Goal: Information Seeking & Learning: Learn about a topic

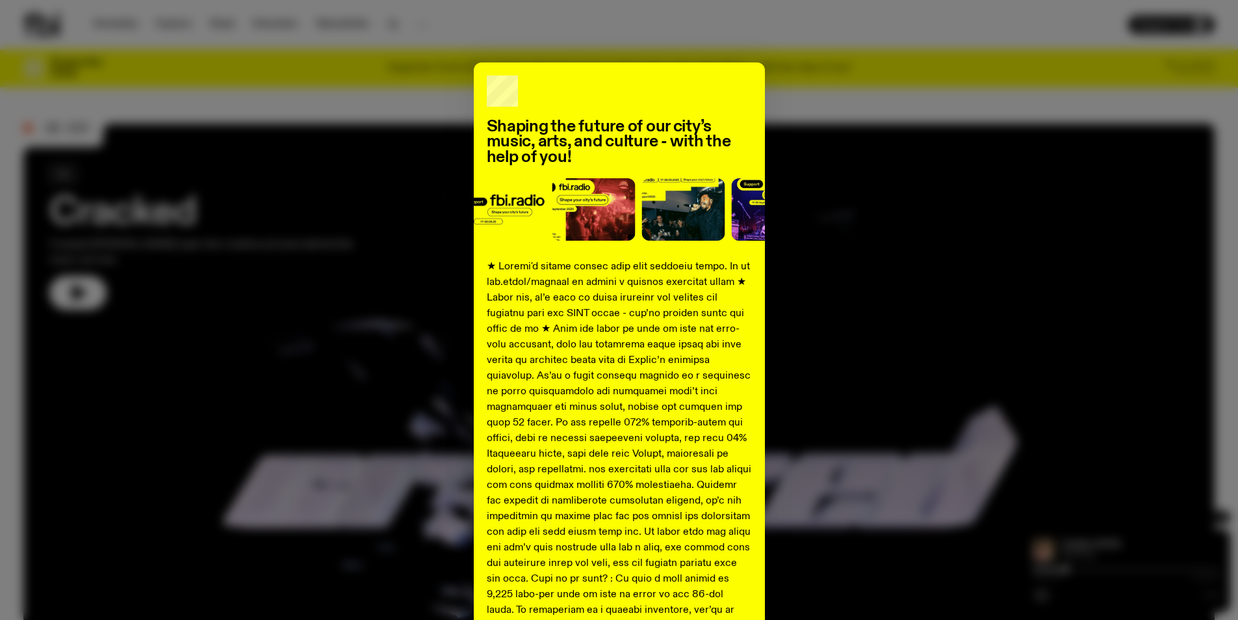
click at [1145, 47] on div "Shaping the future of our city’s music, arts, and culture - with the help of yo…" at bounding box center [619, 310] width 1238 height 620
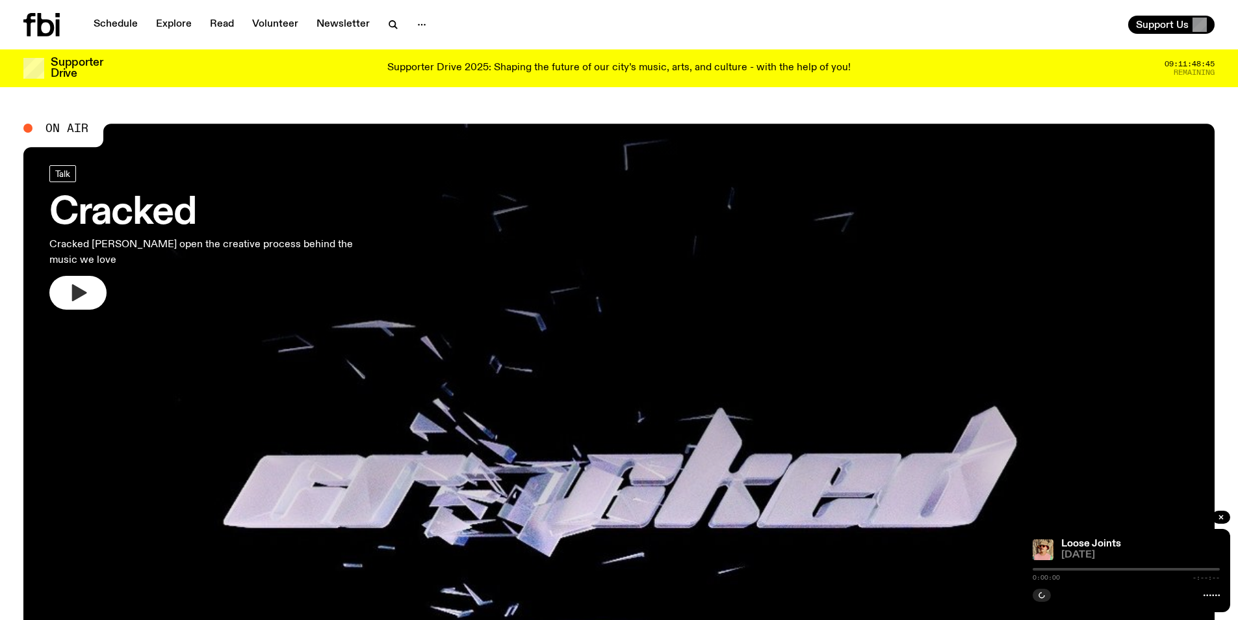
click at [73, 284] on icon "button" at bounding box center [79, 292] width 15 height 17
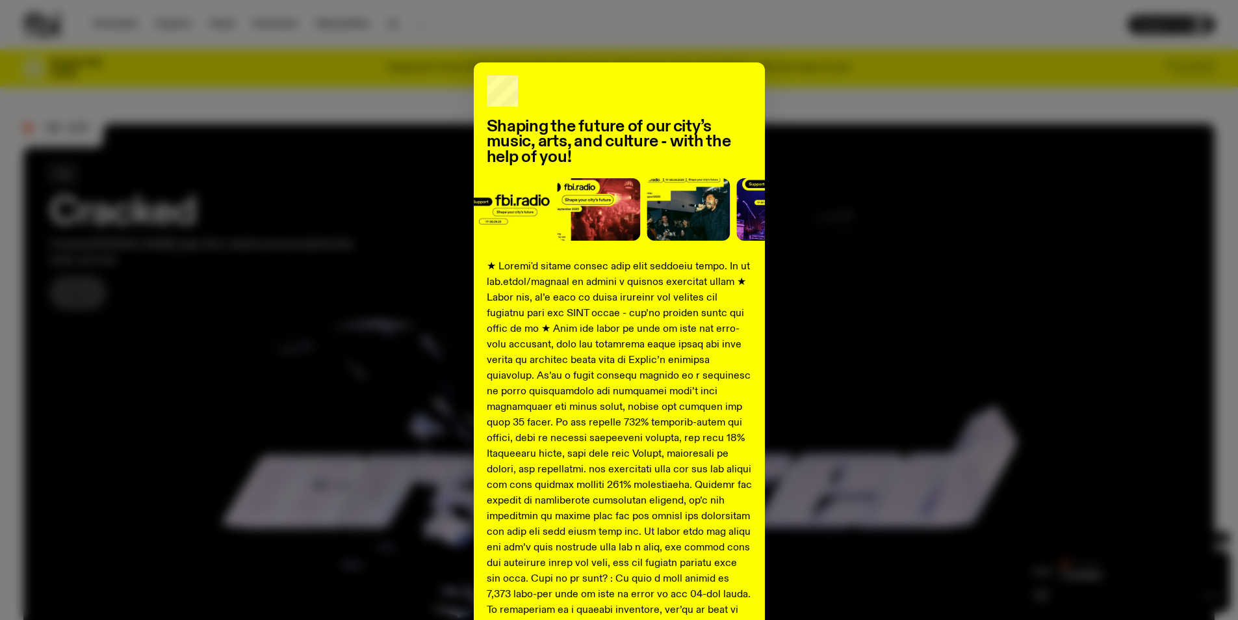
click at [663, 81] on div "Shaping the future of our city’s music, arts, and culture - with the help of yo…" at bounding box center [619, 485] width 291 height 846
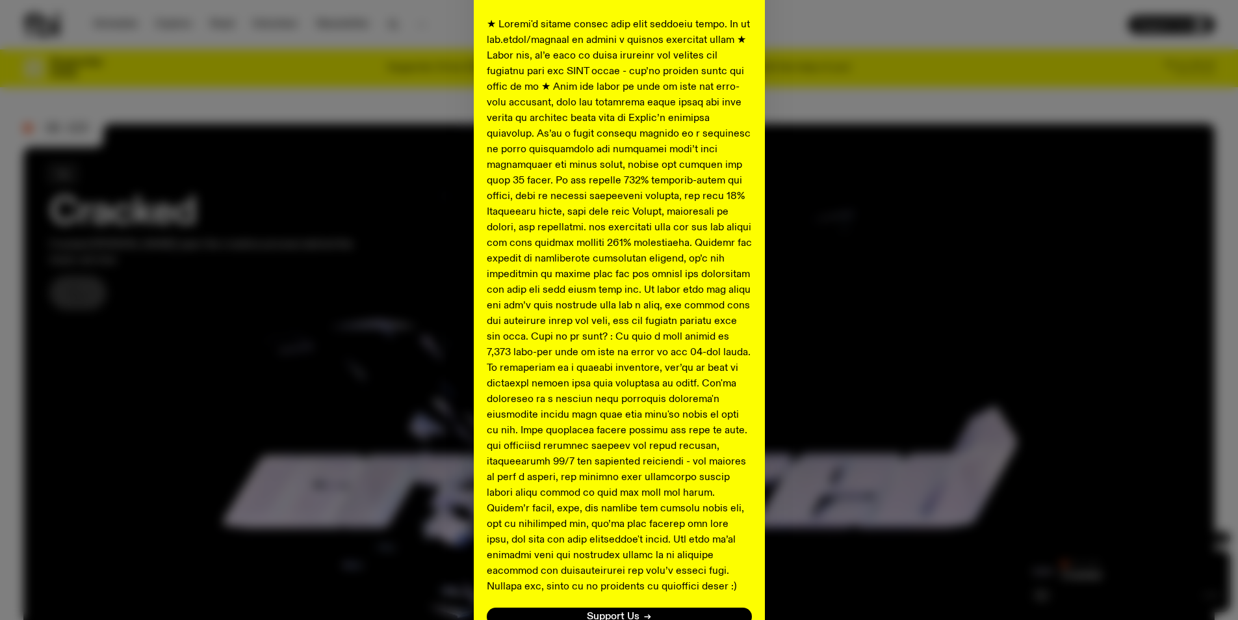
scroll to position [352, 0]
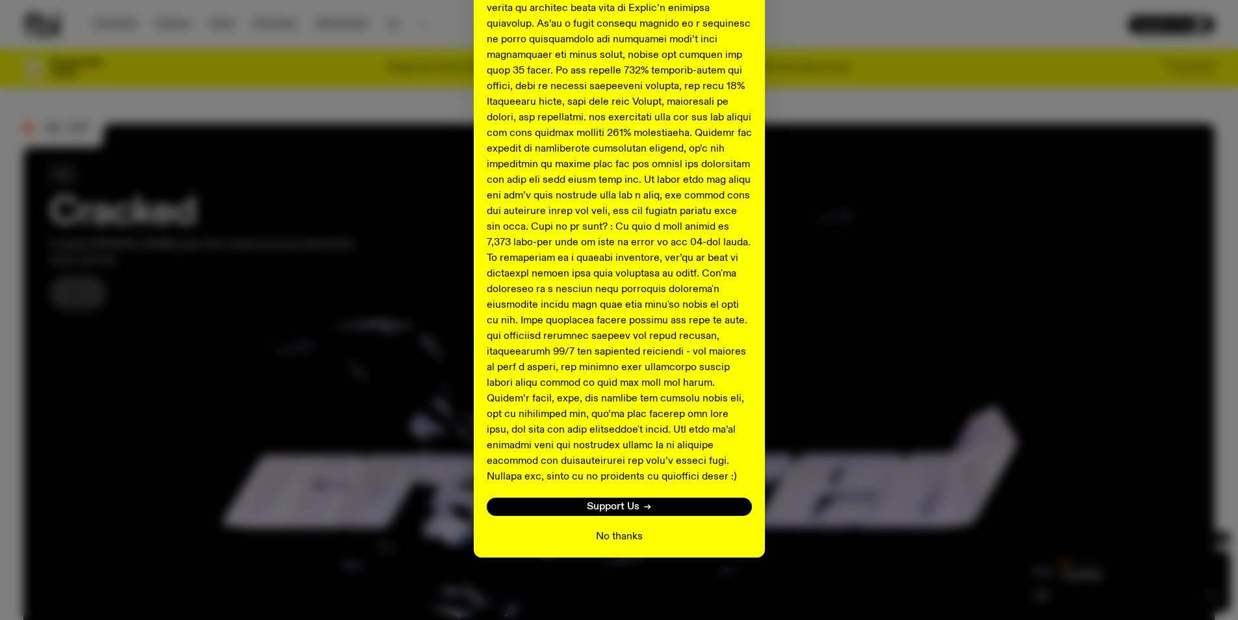
click at [608, 530] on button "No thanks" at bounding box center [619, 537] width 47 height 16
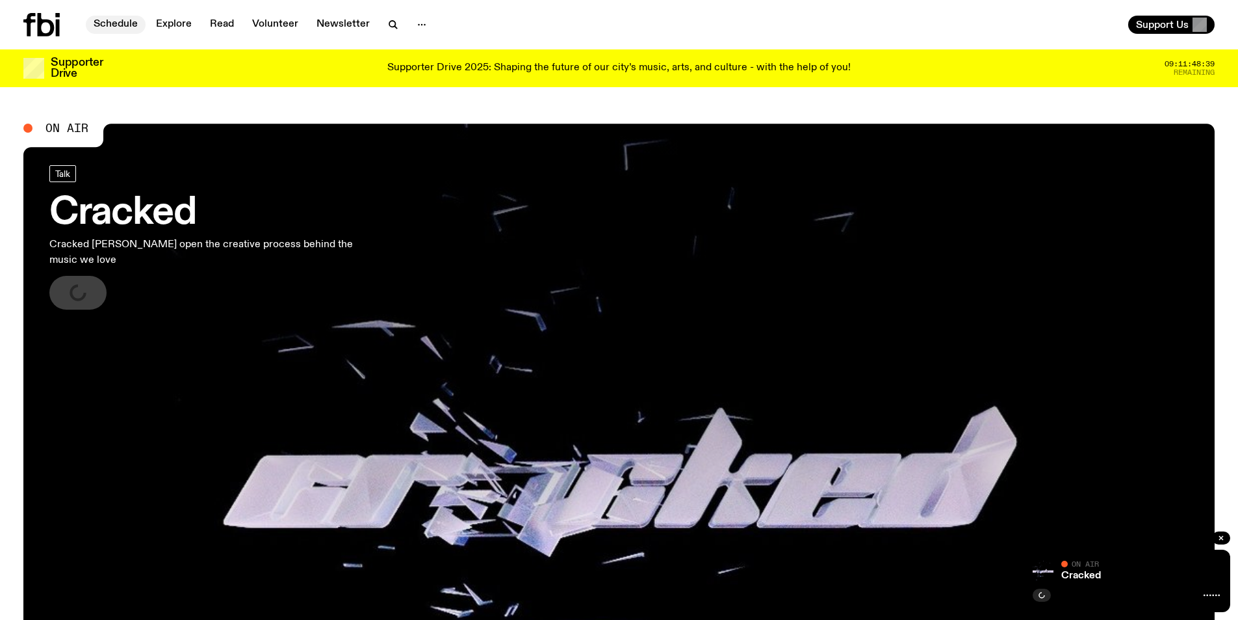
click at [113, 31] on link "Schedule" at bounding box center [116, 25] width 60 height 18
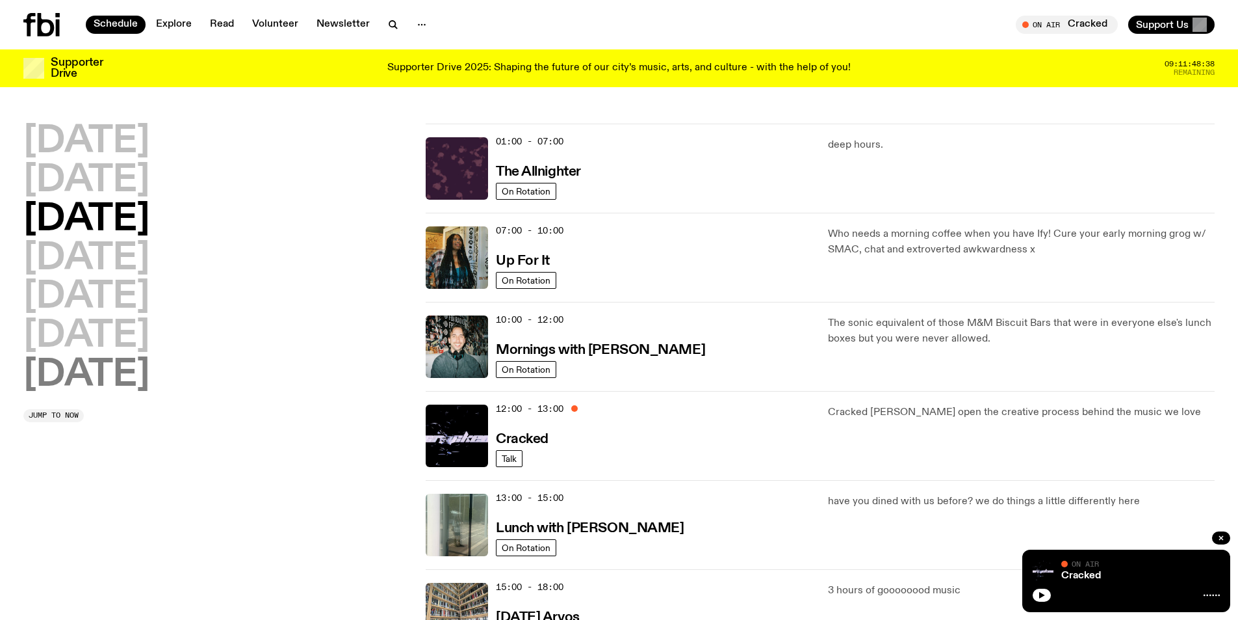
click at [96, 369] on h2 "[DATE]" at bounding box center [86, 375] width 126 height 36
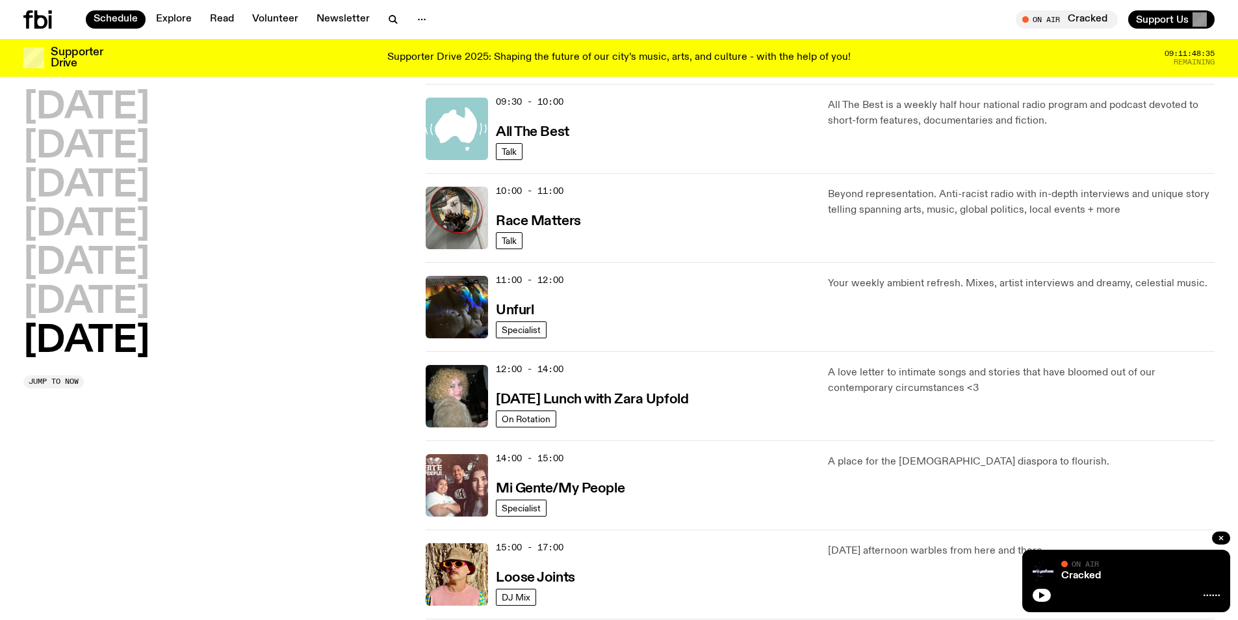
scroll to position [556, 0]
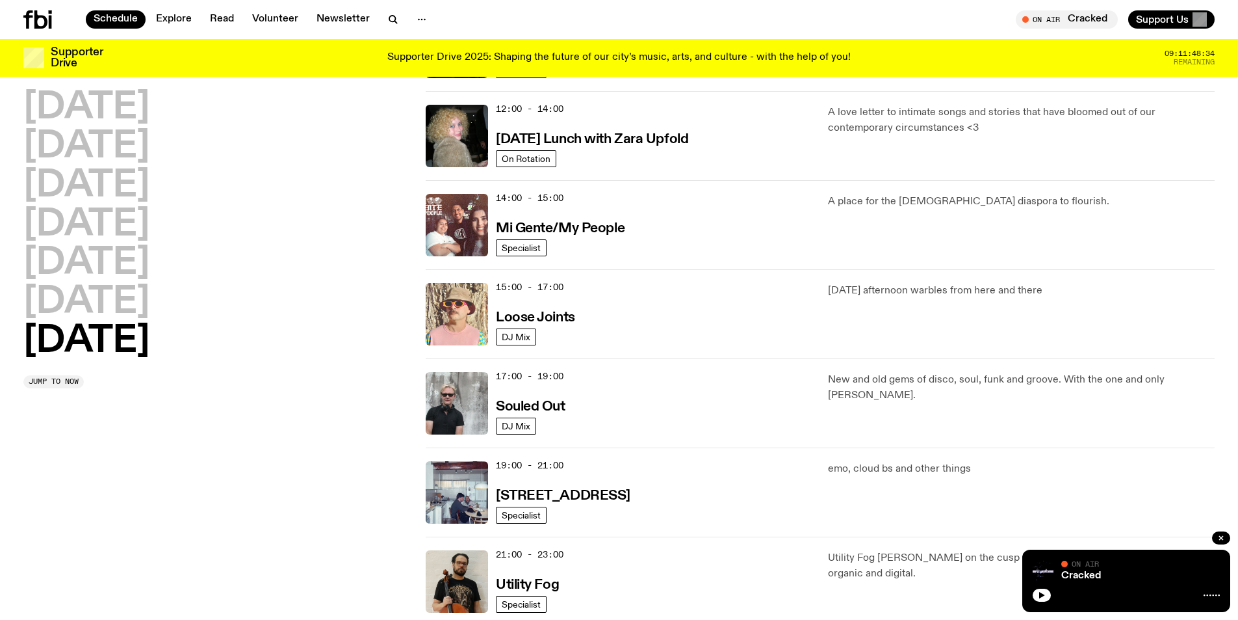
click at [480, 319] on img at bounding box center [457, 314] width 62 height 62
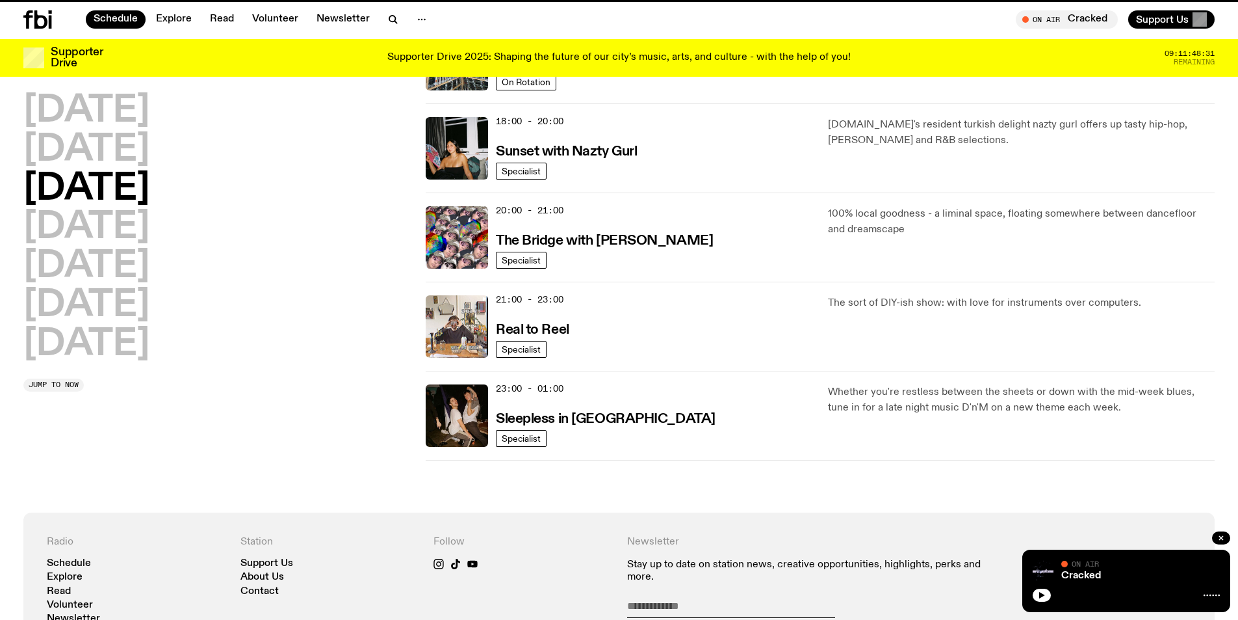
scroll to position [546, 0]
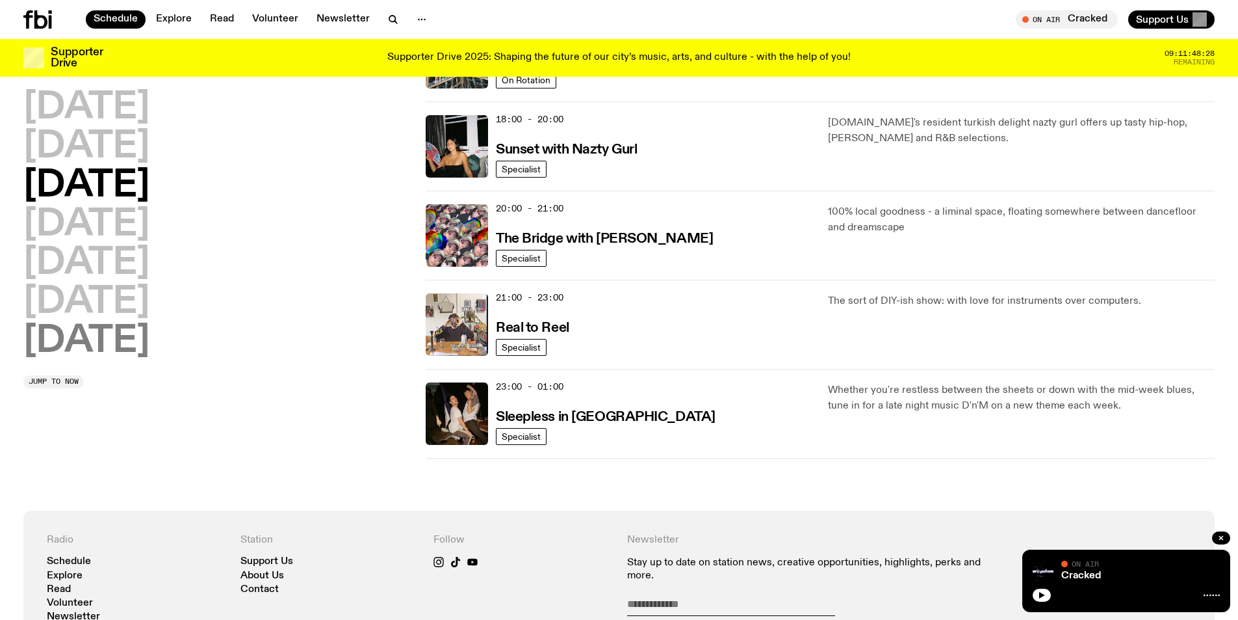
click at [120, 332] on h2 "[DATE]" at bounding box center [86, 341] width 126 height 36
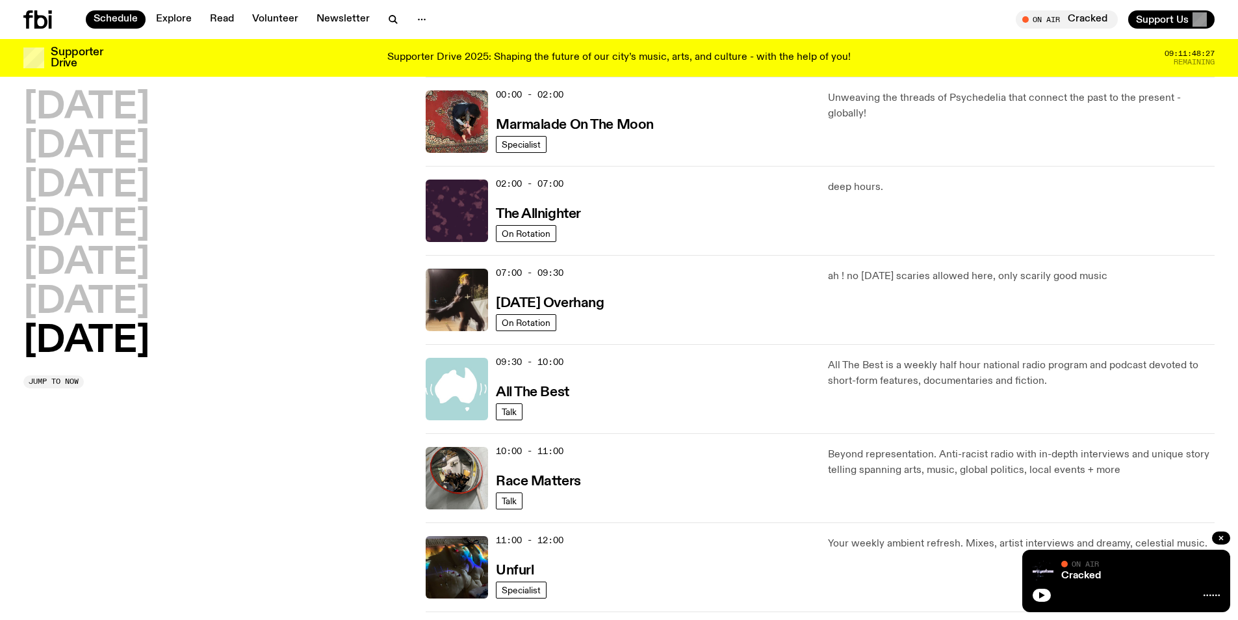
scroll to position [491, 0]
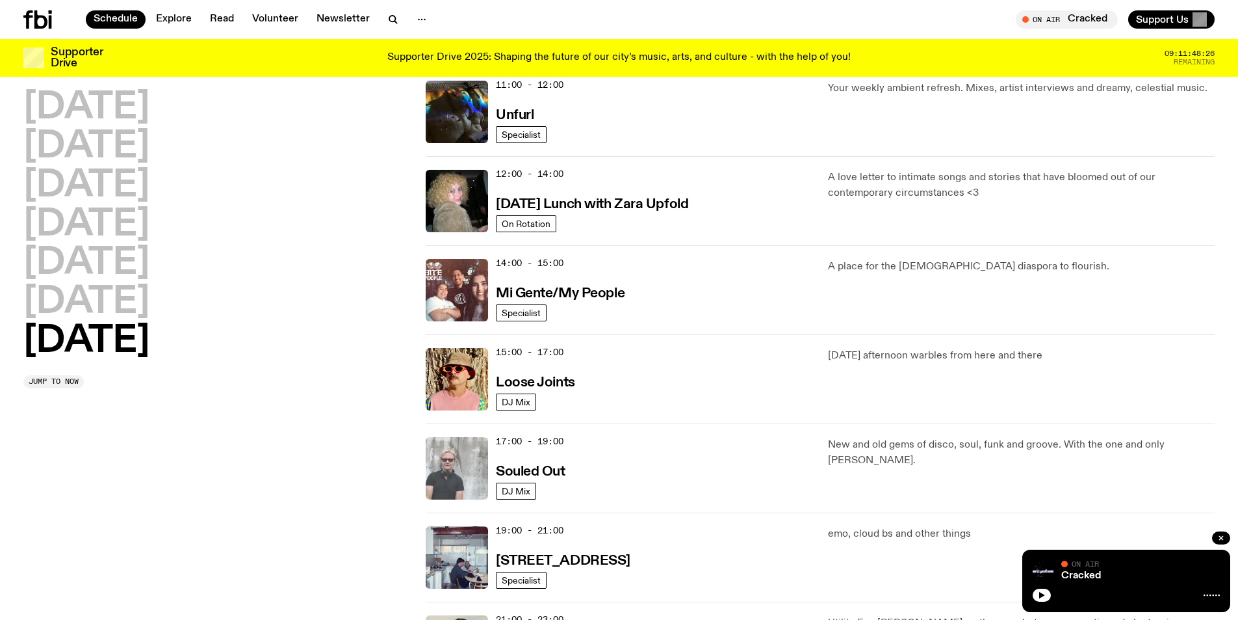
click at [446, 454] on img at bounding box center [457, 468] width 62 height 62
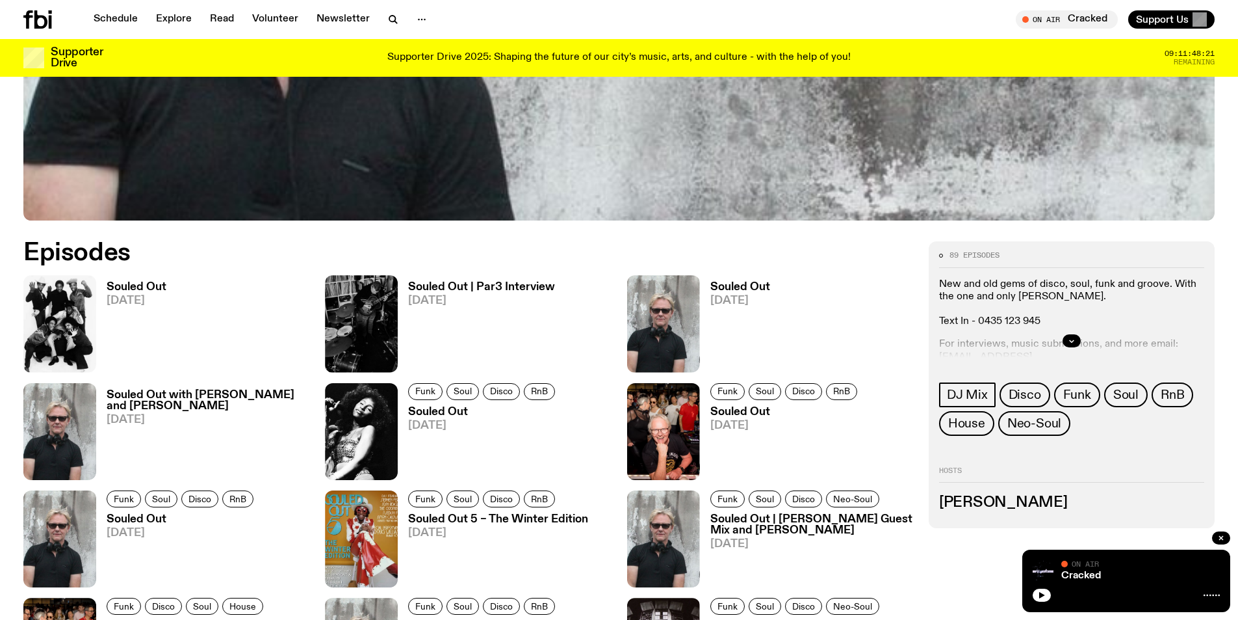
scroll to position [794, 0]
